Goal: Transaction & Acquisition: Subscribe to service/newsletter

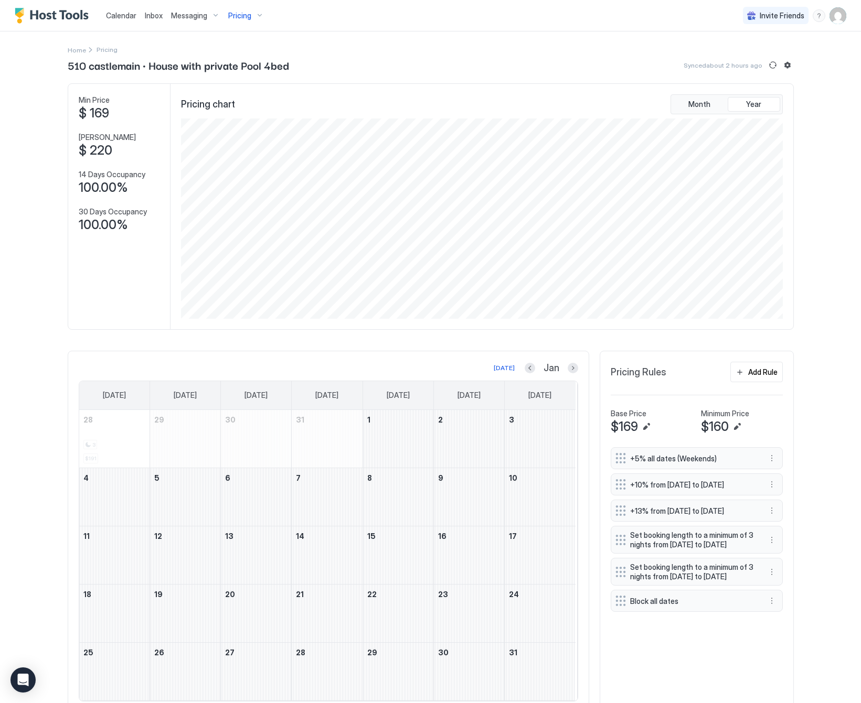
scroll to position [201, 603]
click at [241, 12] on span "Pricing" at bounding box center [239, 15] width 23 height 9
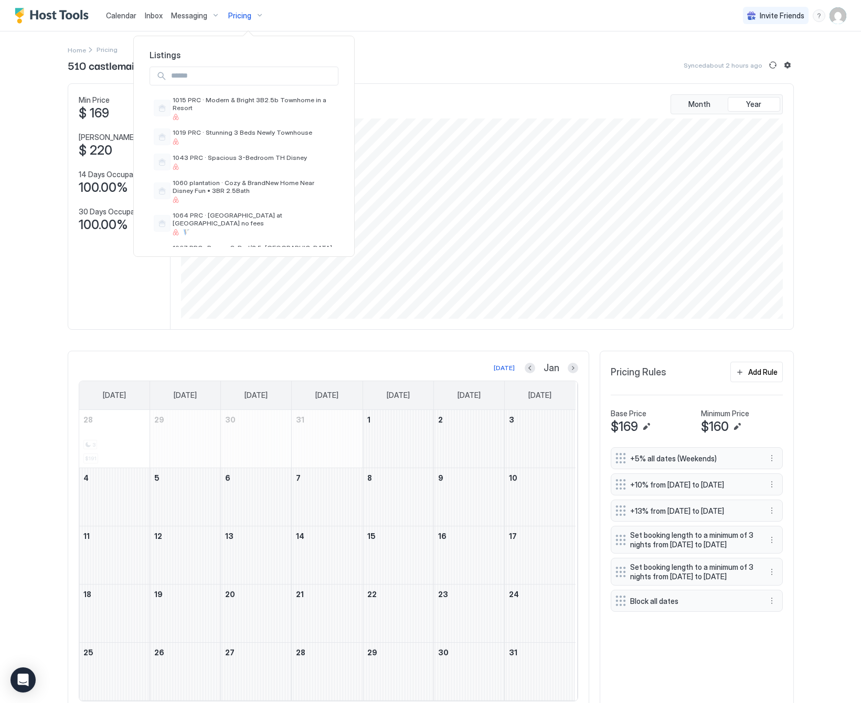
click at [186, 73] on input "Input Field" at bounding box center [252, 76] width 171 height 18
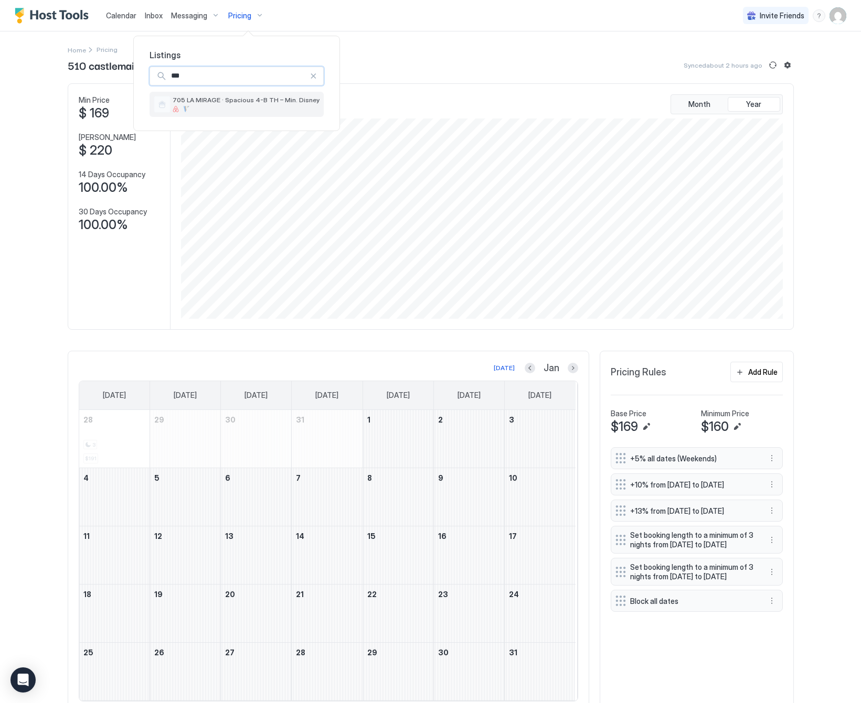
type input "***"
click at [199, 112] on div at bounding box center [246, 109] width 147 height 6
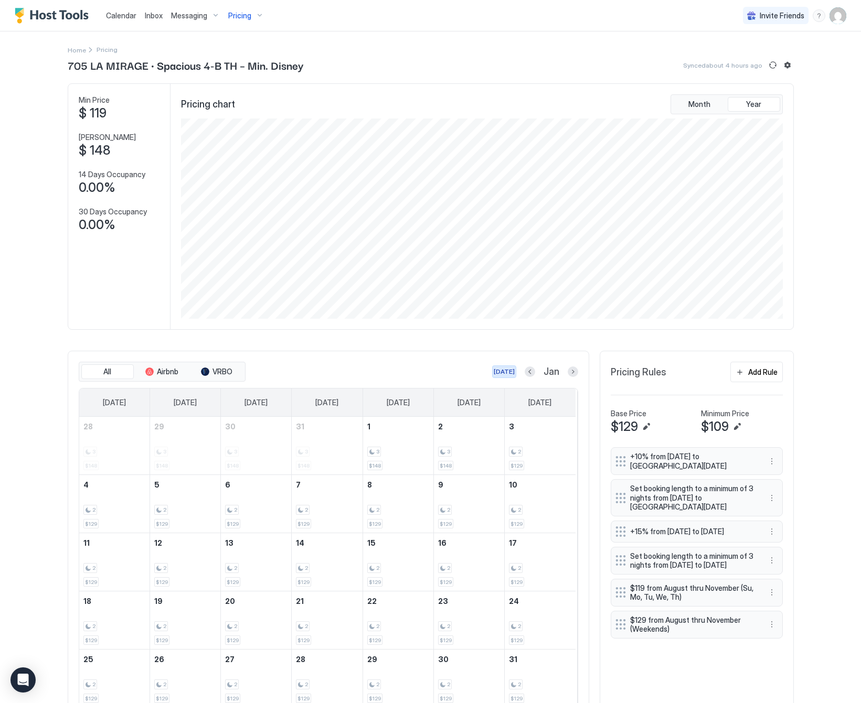
click at [497, 373] on div "[DATE]" at bounding box center [504, 371] width 21 height 9
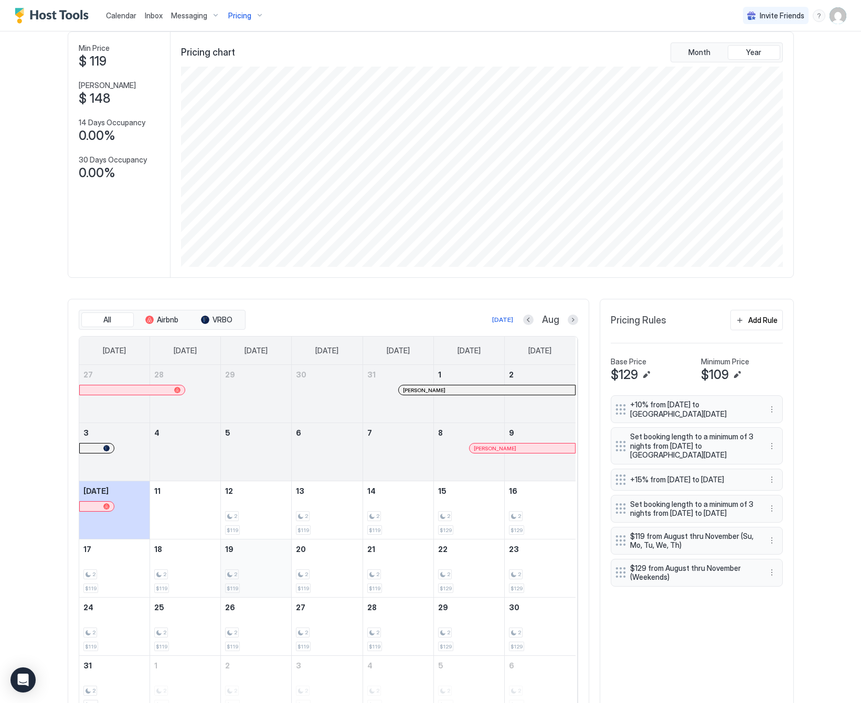
scroll to position [109, 0]
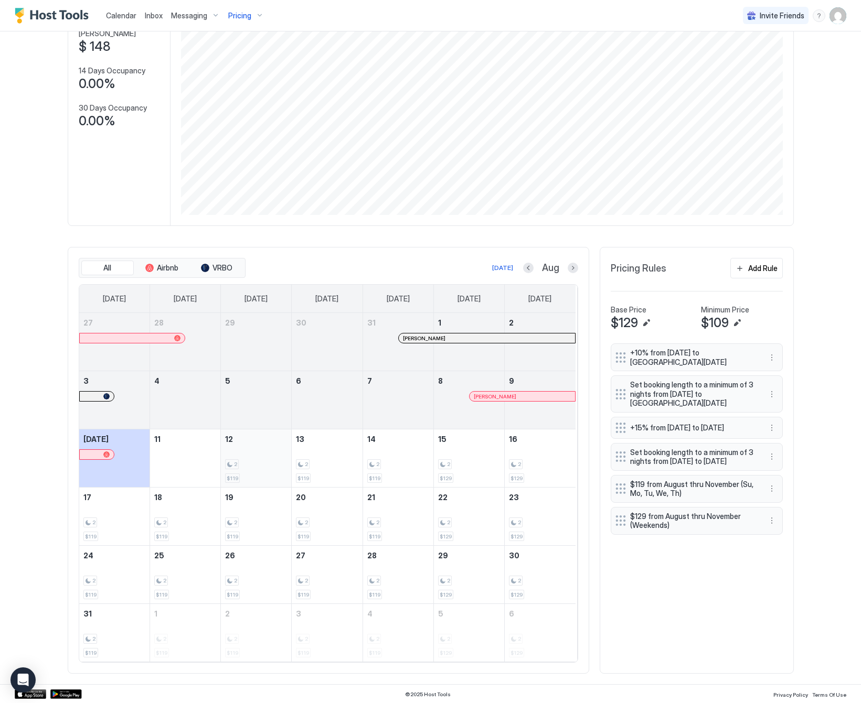
click at [239, 465] on div "2" at bounding box center [256, 464] width 62 height 10
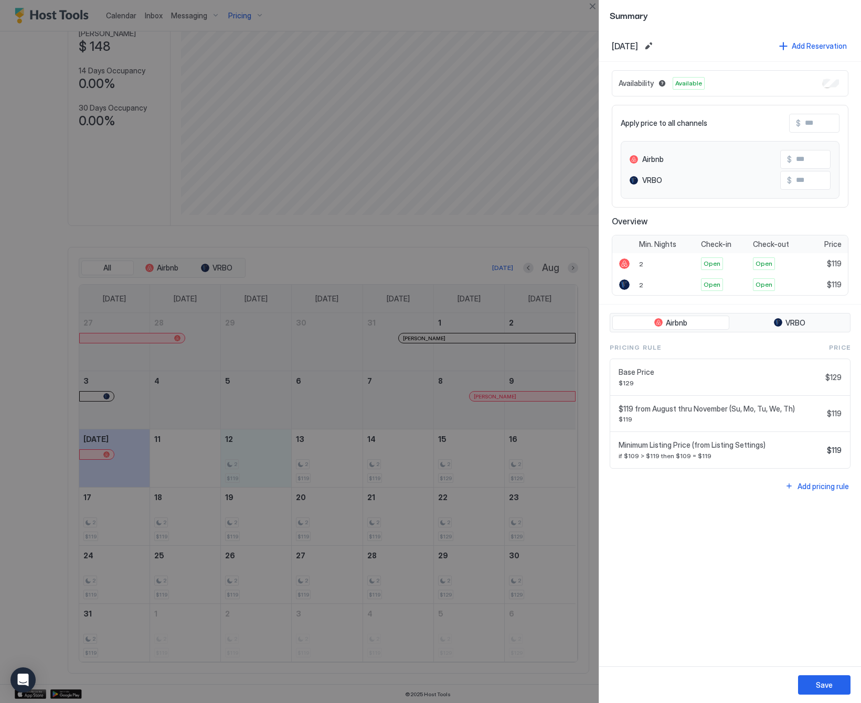
click at [231, 565] on div at bounding box center [430, 351] width 861 height 703
click at [595, 8] on button "Close" at bounding box center [592, 6] width 13 height 13
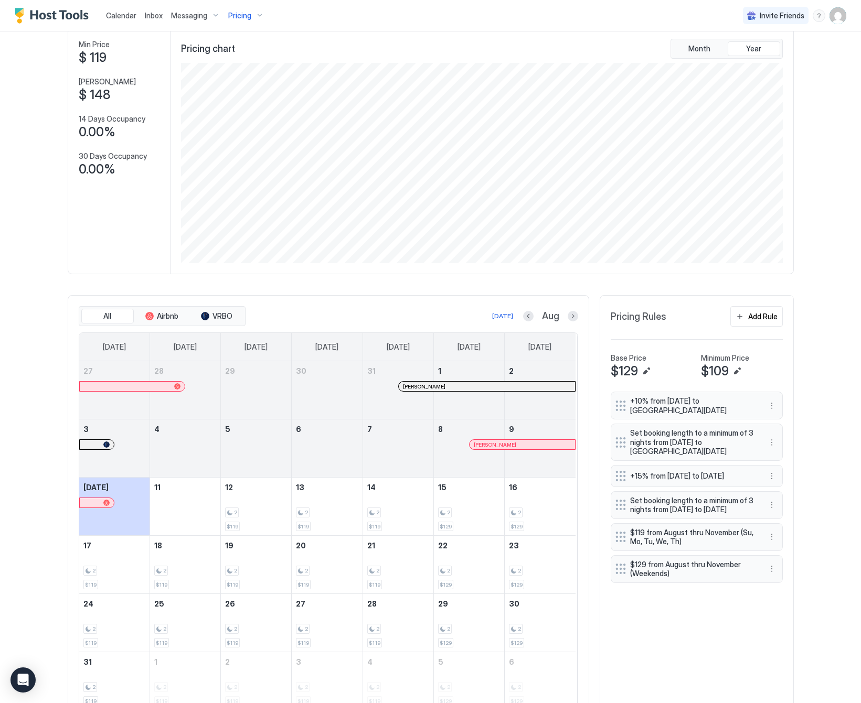
scroll to position [0, 0]
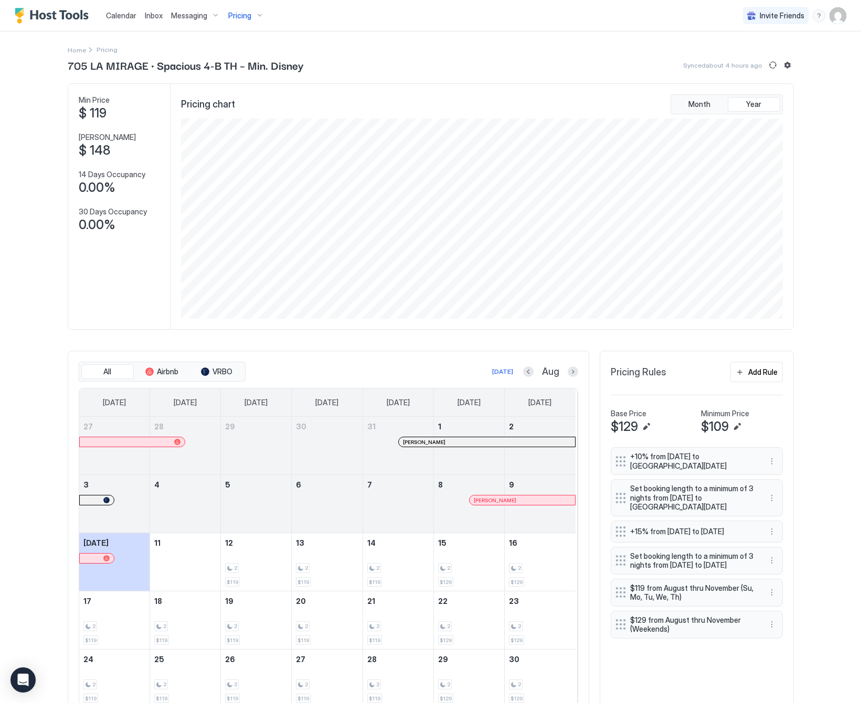
click at [241, 13] on span "Pricing" at bounding box center [239, 15] width 23 height 9
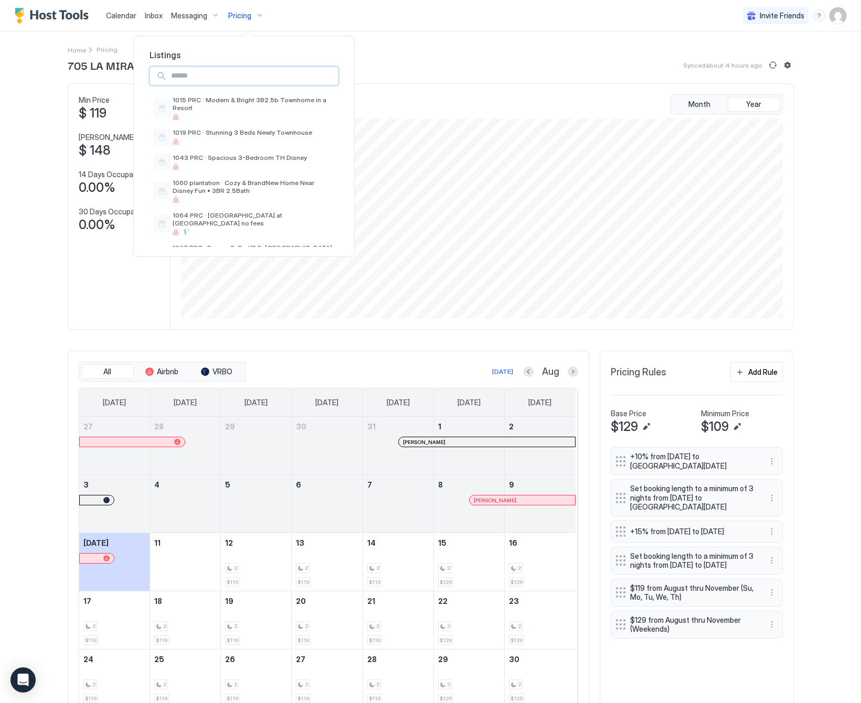
click at [216, 76] on input "Input Field" at bounding box center [252, 76] width 171 height 18
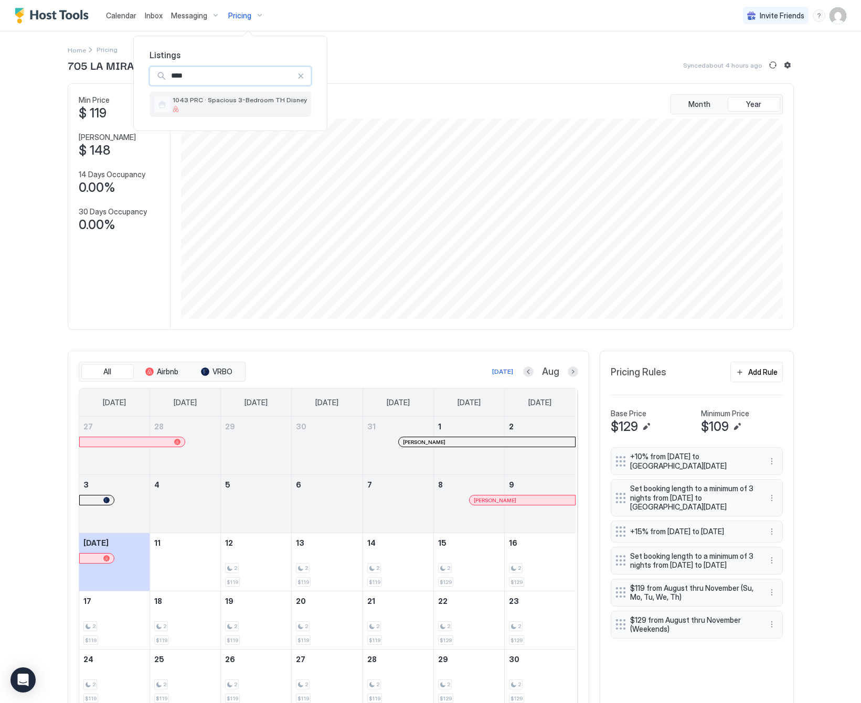
type input "****"
click at [240, 112] on div at bounding box center [240, 109] width 134 height 6
